Goal: Transaction & Acquisition: Purchase product/service

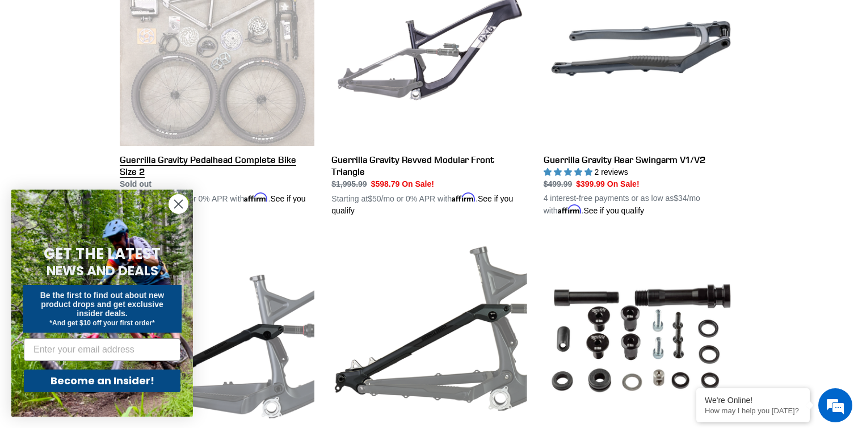
scroll to position [388, 0]
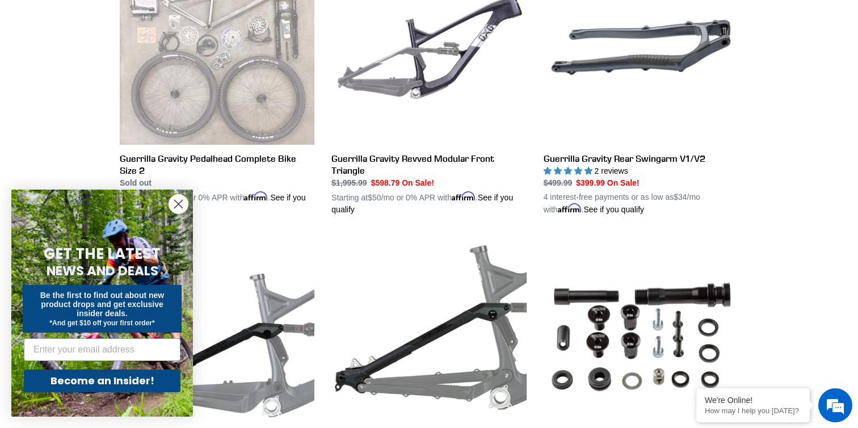
click at [176, 200] on circle "Close dialog" at bounding box center [178, 204] width 19 height 19
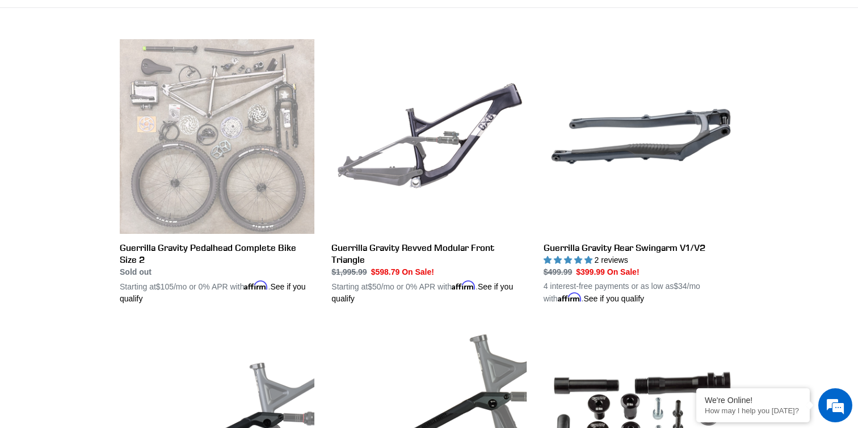
scroll to position [298, 0]
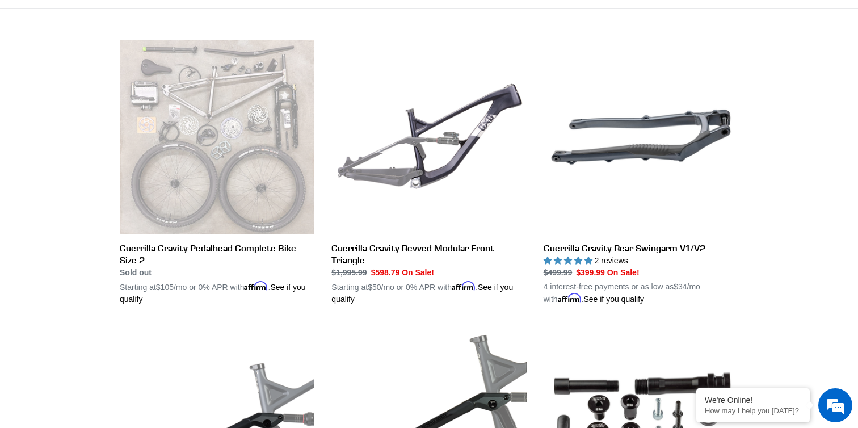
click at [176, 199] on link "Guerrilla Gravity Pedalhead Complete Bike Size 2" at bounding box center [217, 173] width 195 height 266
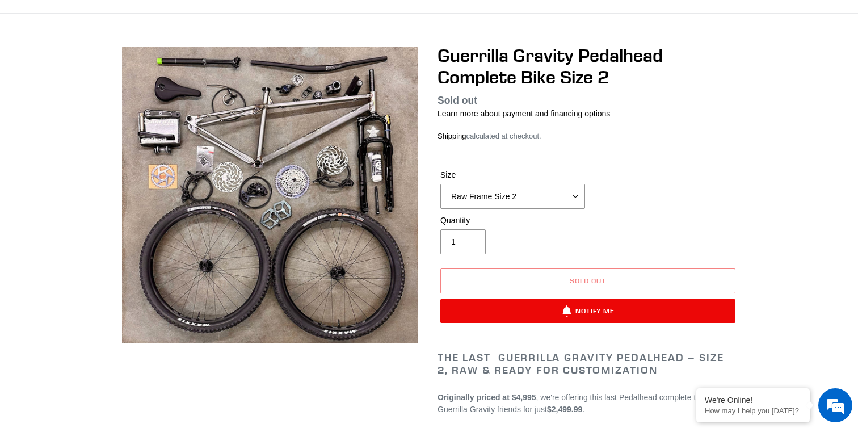
scroll to position [77, 0]
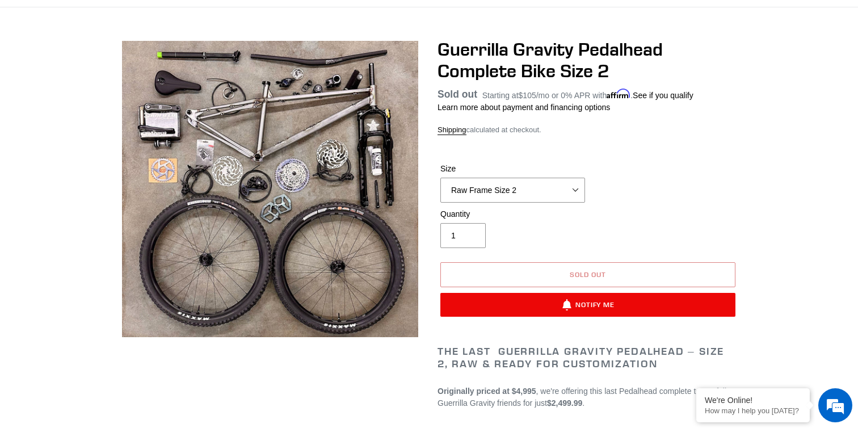
click at [491, 269] on button "Sold out" at bounding box center [587, 274] width 295 height 25
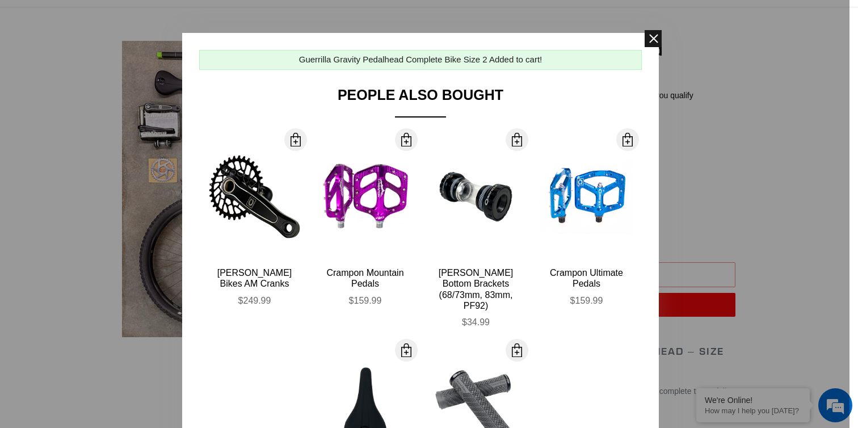
click at [653, 47] on span at bounding box center [653, 38] width 17 height 17
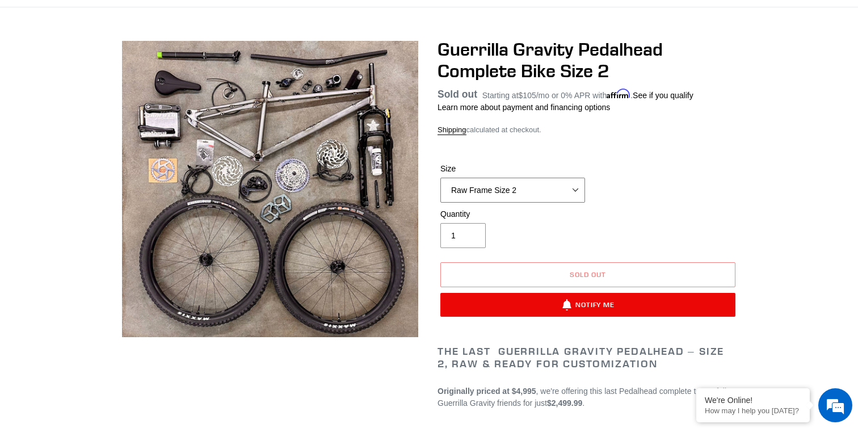
click at [541, 190] on select "Raw Frame Size 2" at bounding box center [512, 190] width 145 height 25
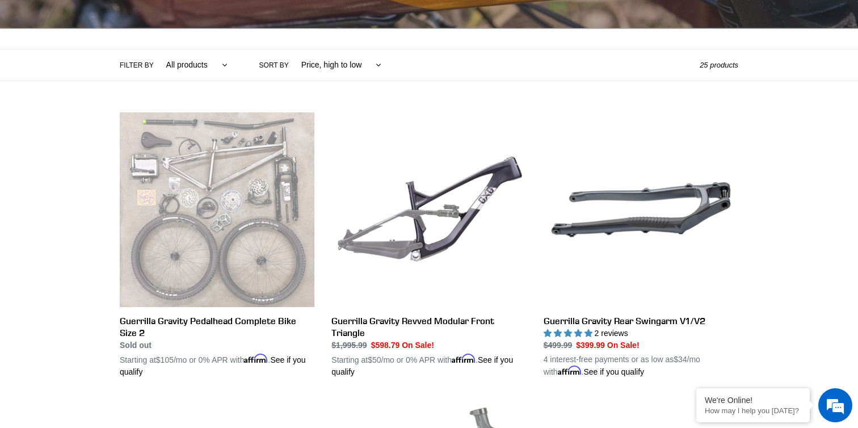
scroll to position [230, 0]
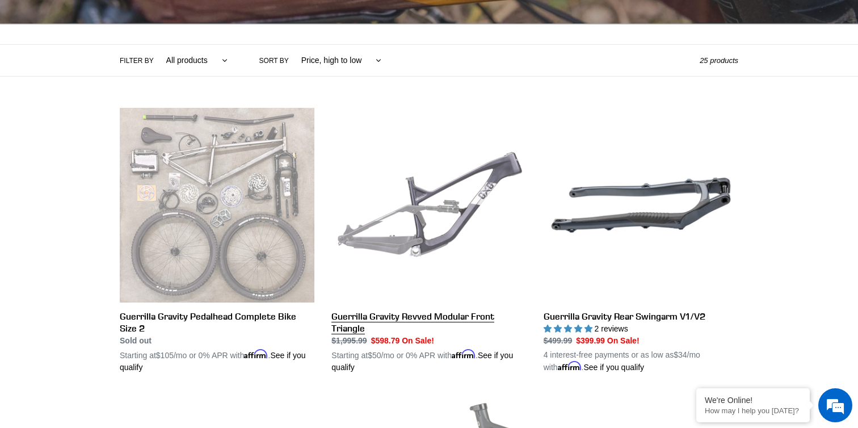
click at [461, 179] on link "Guerrilla Gravity Revved Modular Front Triangle" at bounding box center [428, 241] width 195 height 266
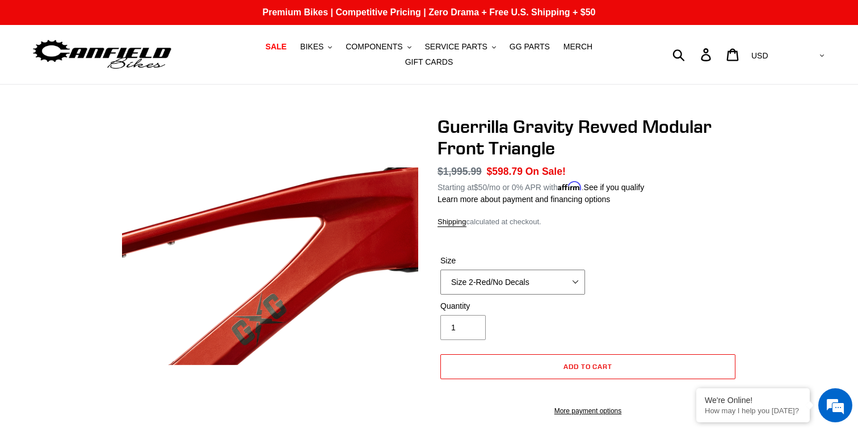
click at [517, 275] on select "Size 2-Gloss Black/No Decals Size 2-Black/Red Decals Size 2-Black/Silver Decals…" at bounding box center [512, 282] width 145 height 25
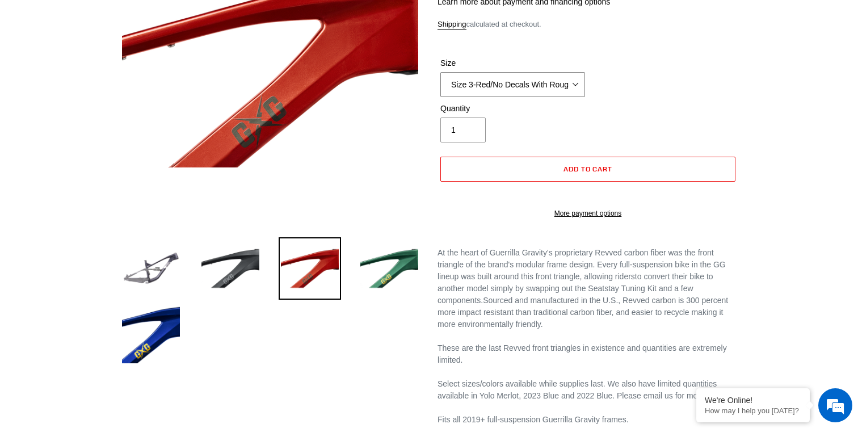
scroll to position [200, 0]
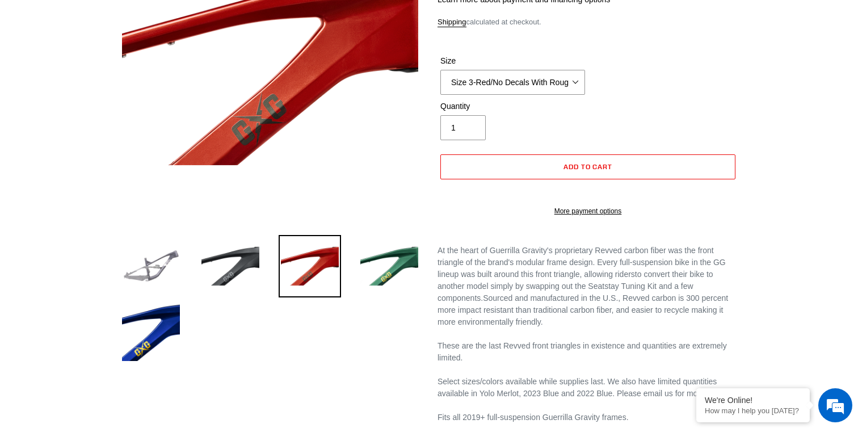
click at [159, 259] on img at bounding box center [151, 266] width 62 height 62
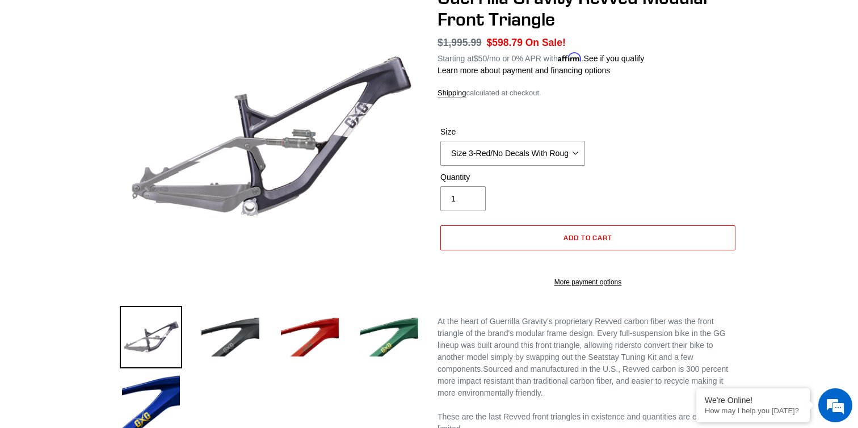
scroll to position [121, 0]
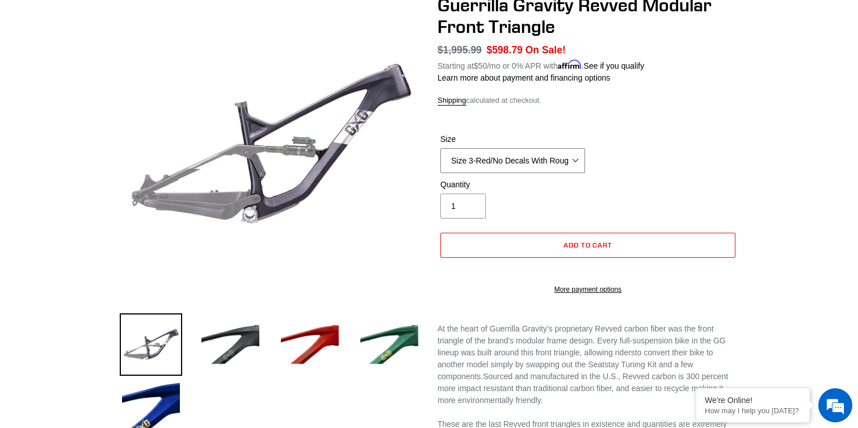
click at [519, 158] on select "Size 2-Gloss Black/No Decals Size 2-Black/Red Decals Size 2-Black/Silver Decals…" at bounding box center [512, 160] width 145 height 25
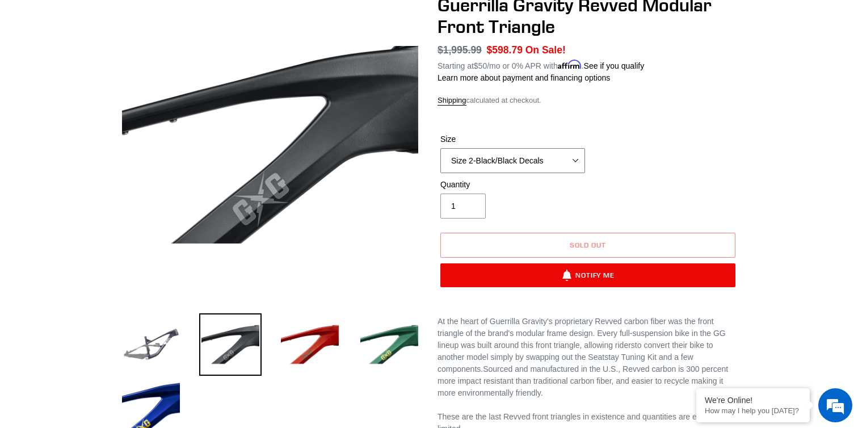
click at [537, 150] on select "Size 2-Gloss Black/No Decals Size 2-Black/Red Decals Size 2-Black/Silver Decals…" at bounding box center [512, 160] width 145 height 25
select select "Size 2-Red/No Decals"
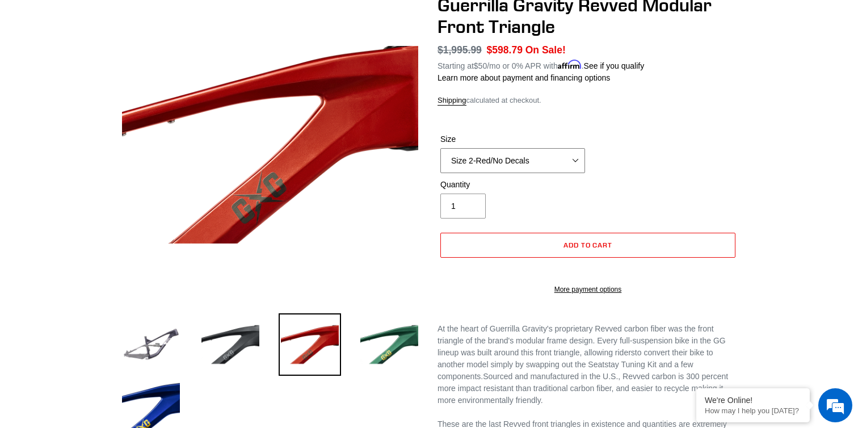
click at [525, 153] on select "Size 2-Gloss Black/No Decals Size 2-Black/Red Decals Size 2-Black/Silver Decals…" at bounding box center [512, 160] width 145 height 25
click at [559, 241] on button "Add to cart" at bounding box center [587, 245] width 295 height 25
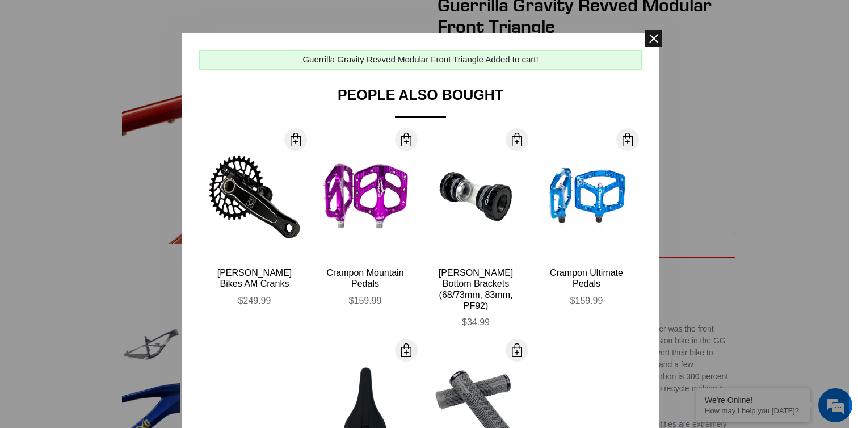
click at [654, 38] on span at bounding box center [653, 38] width 17 height 17
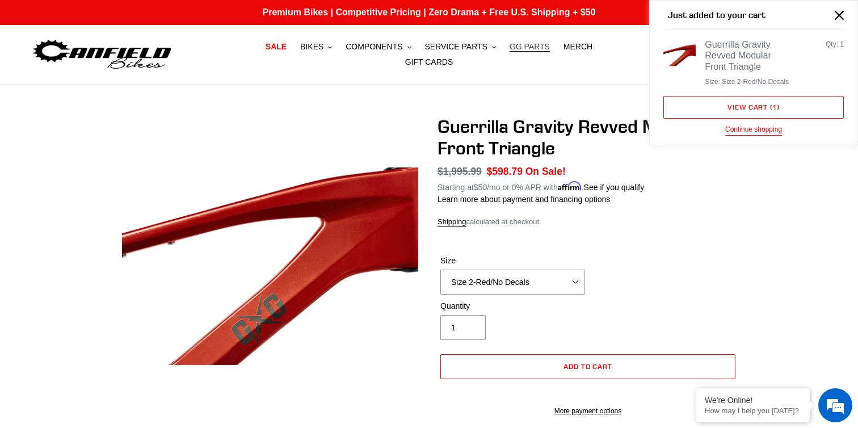
click at [510, 52] on span "GG PARTS" at bounding box center [530, 47] width 40 height 10
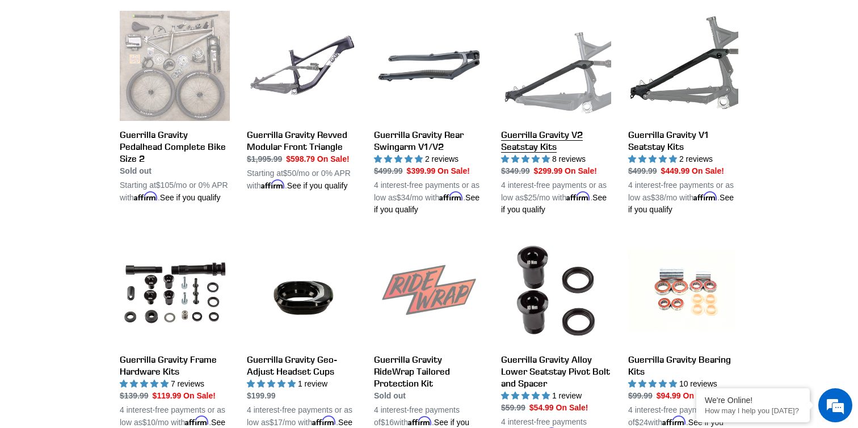
scroll to position [445, 0]
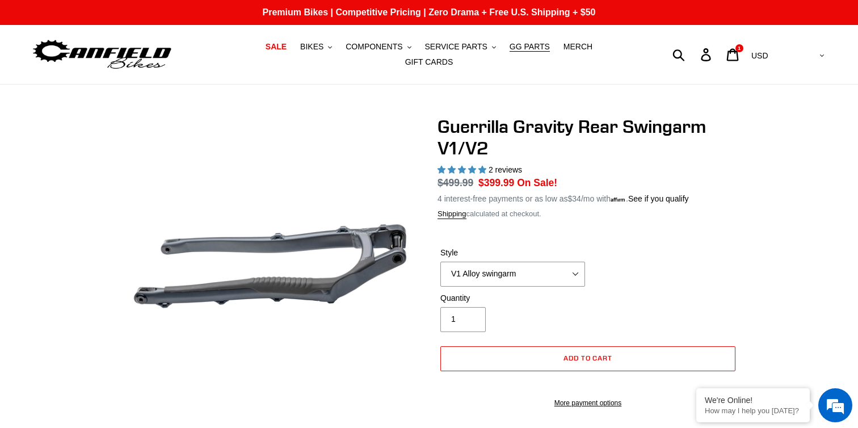
select select "highest-rating"
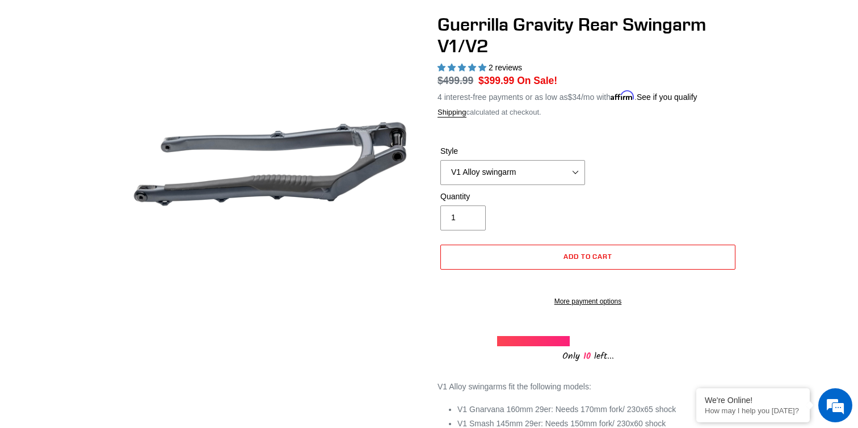
scroll to position [120, 0]
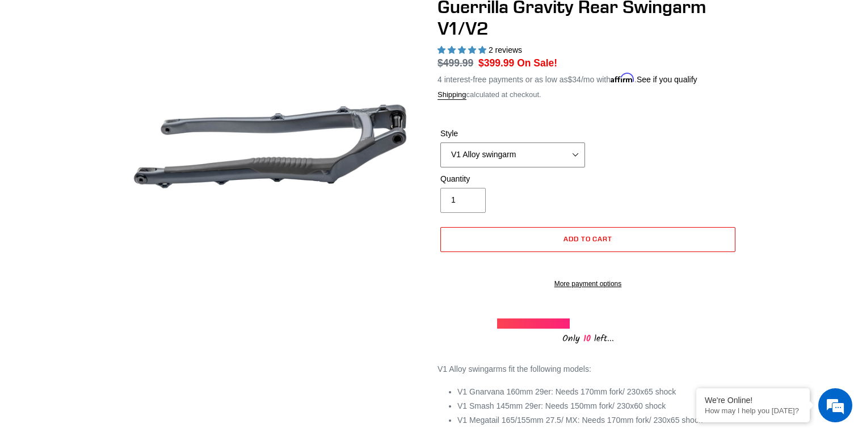
click at [502, 142] on select "V1 Alloy swingarm V2 Revved Carbon swingarm" at bounding box center [512, 154] width 145 height 25
click at [508, 147] on select "V1 Alloy swingarm V2 Revved Carbon swingarm" at bounding box center [512, 154] width 145 height 25
click at [535, 158] on select "V1 Alloy swingarm V2 Revved Carbon swingarm" at bounding box center [512, 154] width 145 height 25
click at [524, 146] on select "V1 Alloy swingarm V2 Revved Carbon swingarm" at bounding box center [512, 154] width 145 height 25
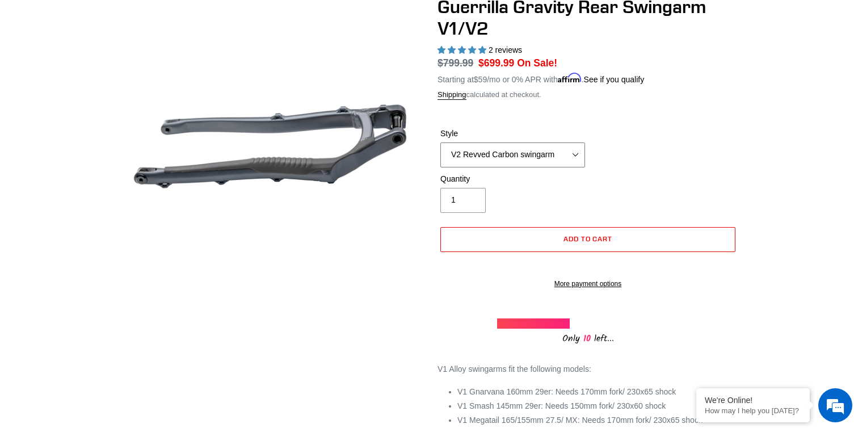
click at [514, 145] on select "V1 Alloy swingarm V2 Revved Carbon swingarm" at bounding box center [512, 154] width 145 height 25
select select "V1 Alloy swingarm"
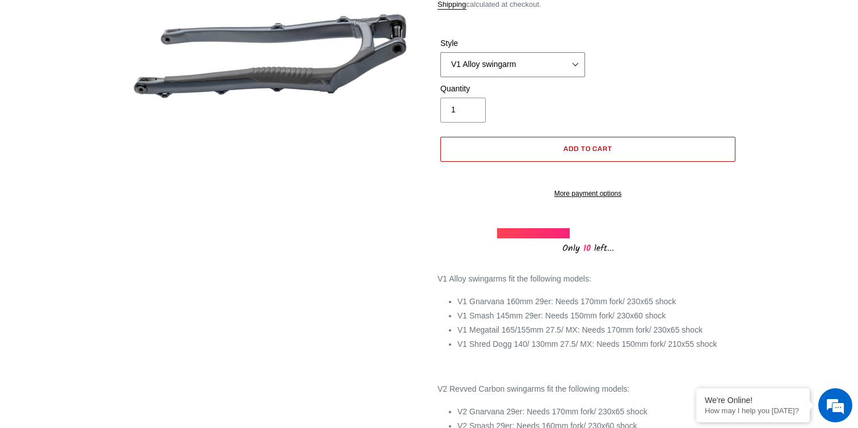
scroll to position [206, 0]
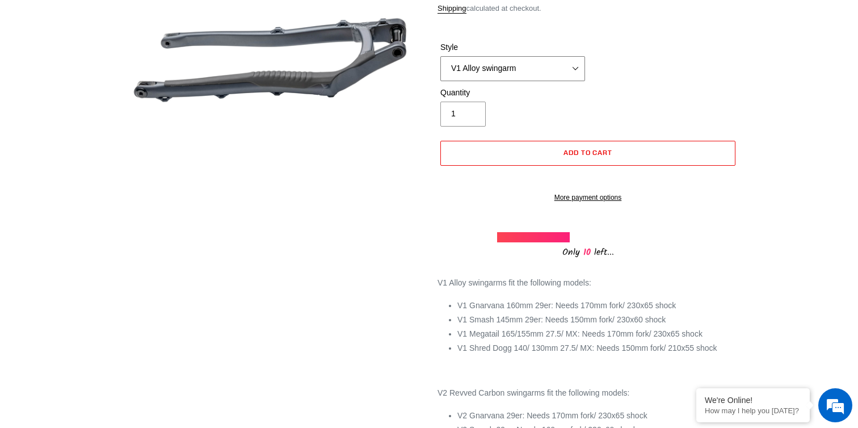
click at [524, 56] on select "V1 Alloy swingarm V2 Revved Carbon swingarm" at bounding box center [512, 68] width 145 height 25
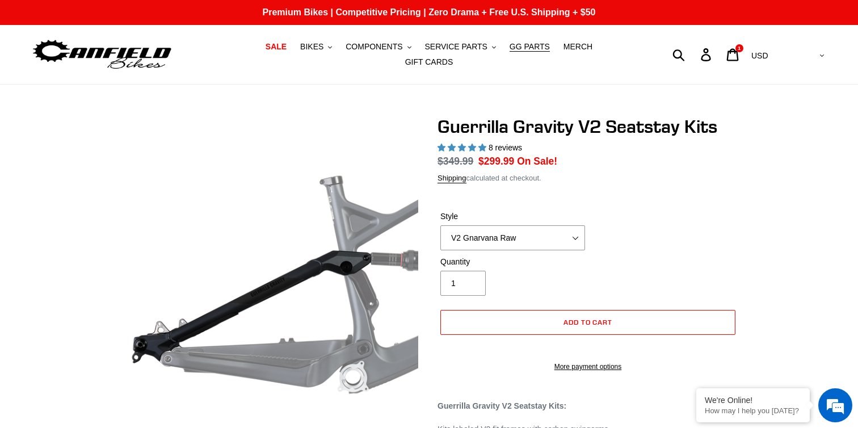
select select "highest-rating"
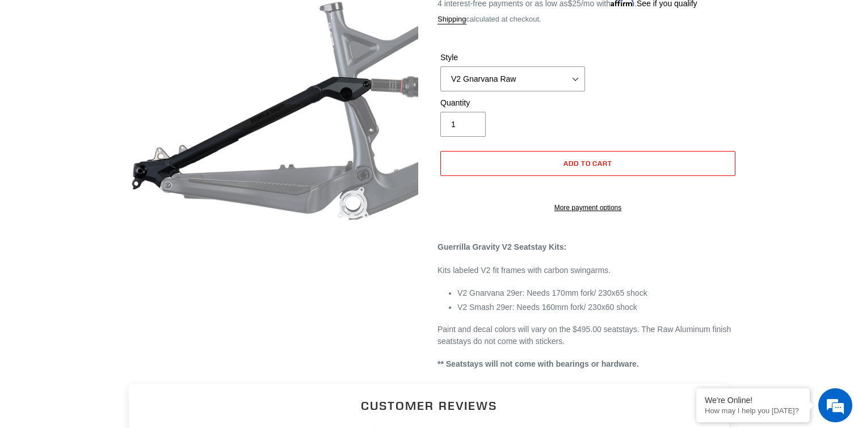
scroll to position [75, 0]
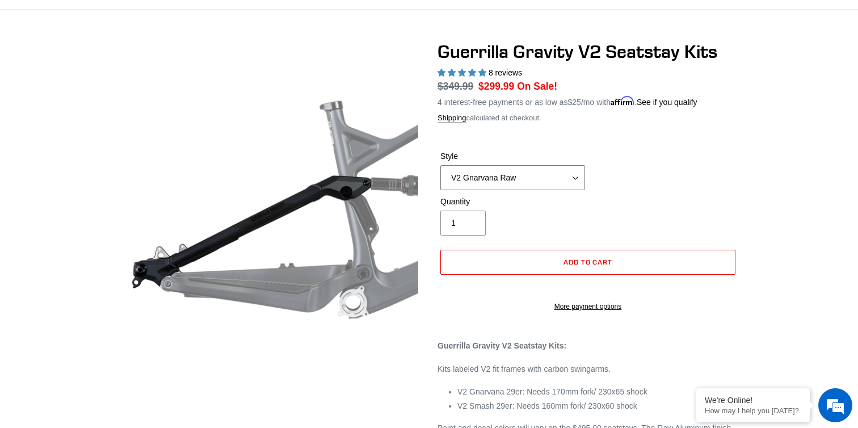
click at [502, 168] on select "V2 Gnarvana V2 Gnarvana Raw V2 Smash V2 Smash Raw" at bounding box center [512, 177] width 145 height 25
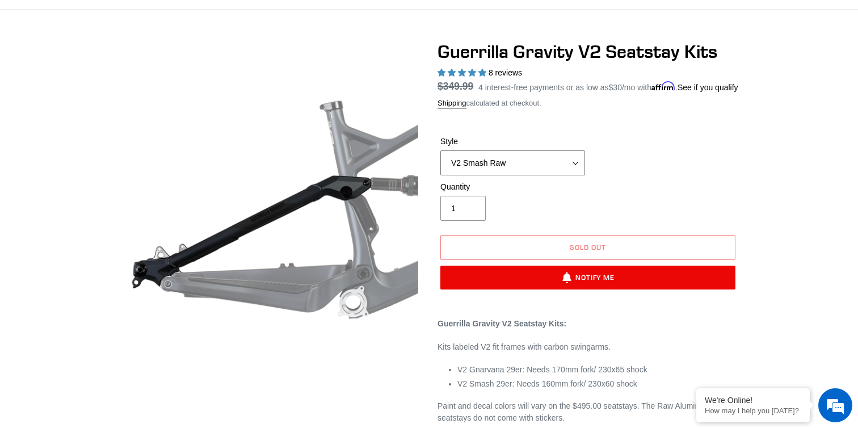
click at [519, 174] on select "V2 Gnarvana V2 Gnarvana Raw V2 Smash V2 Smash Raw" at bounding box center [512, 162] width 145 height 25
click at [519, 173] on select "V2 Gnarvana V2 Gnarvana Raw V2 Smash V2 Smash Raw" at bounding box center [512, 162] width 145 height 25
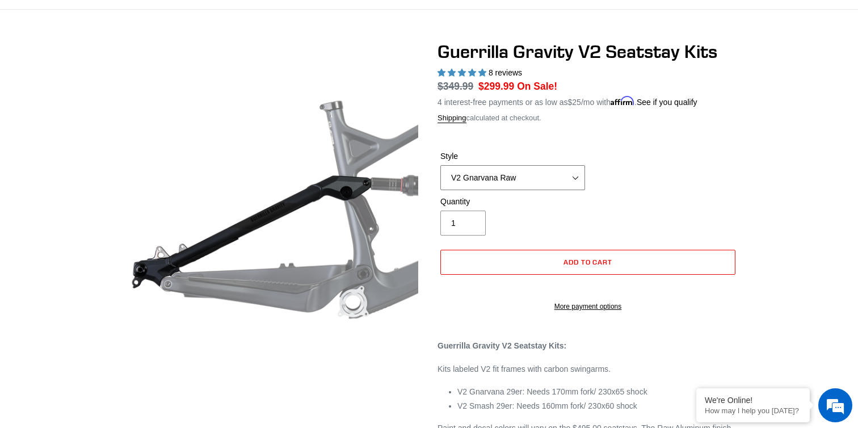
click at [519, 176] on select "V2 Gnarvana V2 Gnarvana Raw V2 Smash V2 Smash Raw" at bounding box center [512, 177] width 145 height 25
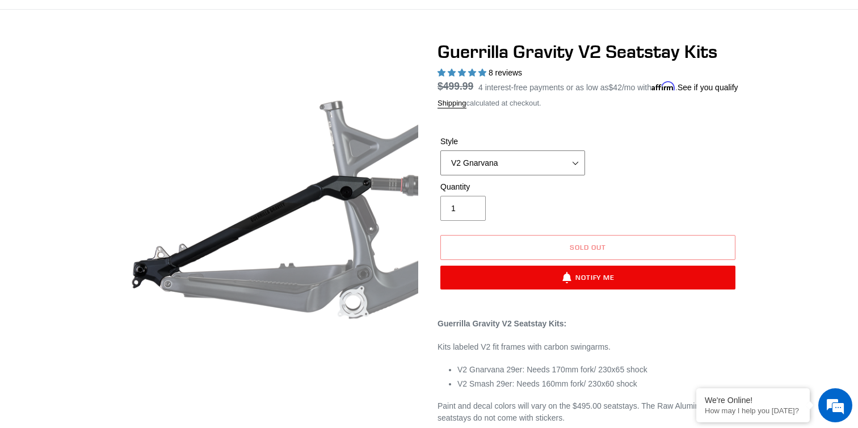
click at [529, 175] on select "V2 Gnarvana V2 Gnarvana Raw V2 Smash V2 Smash Raw" at bounding box center [512, 162] width 145 height 25
select select "V2 Gnarvana Raw"
